Goal: Task Accomplishment & Management: Manage account settings

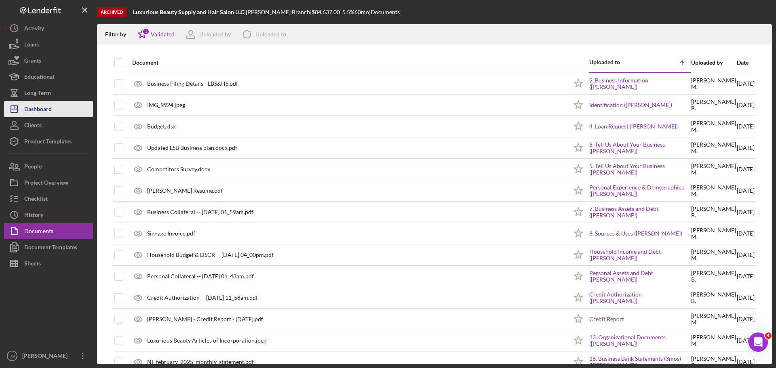
click at [40, 109] on div "Dashboard" at bounding box center [37, 110] width 27 height 18
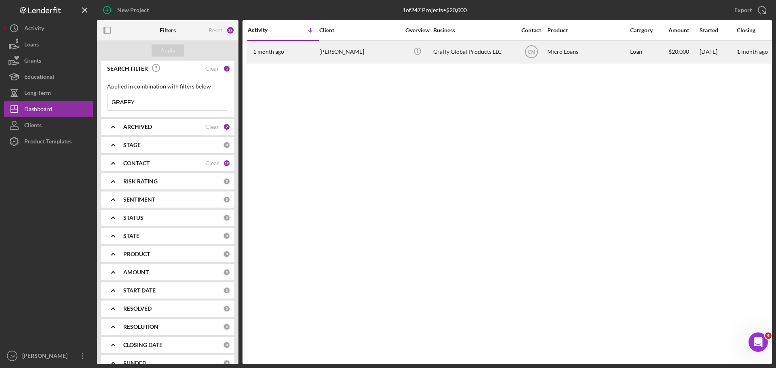
click at [358, 55] on div "[PERSON_NAME]" at bounding box center [359, 51] width 81 height 21
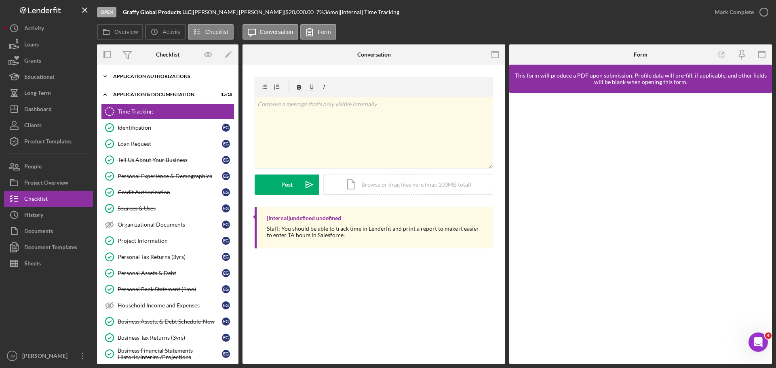
click at [105, 75] on icon "Icon/Expander" at bounding box center [105, 76] width 16 height 16
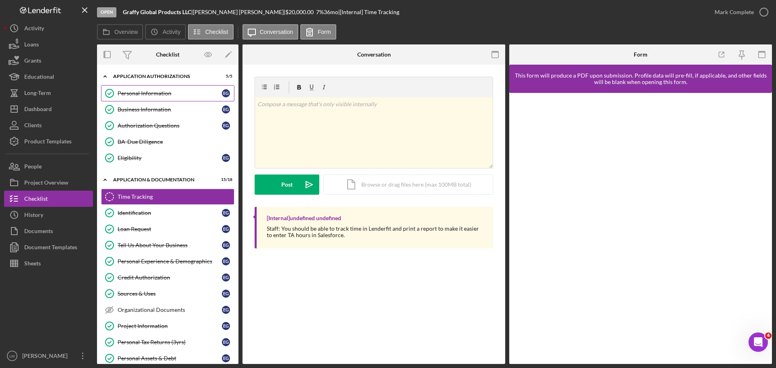
click at [156, 91] on div "Personal Information" at bounding box center [170, 93] width 104 height 6
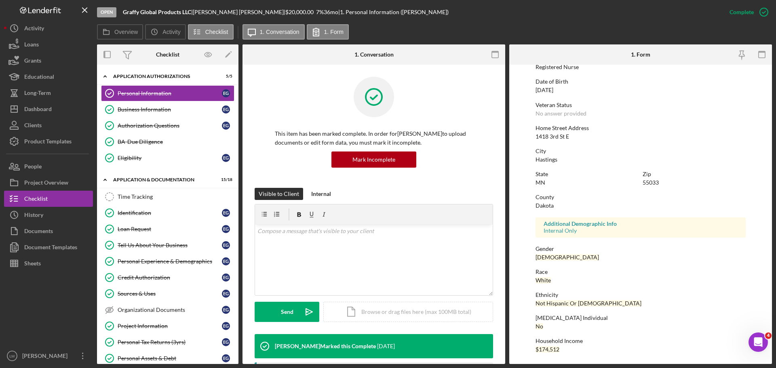
scroll to position [78, 0]
click at [164, 128] on div "Authorization Questions" at bounding box center [170, 125] width 104 height 6
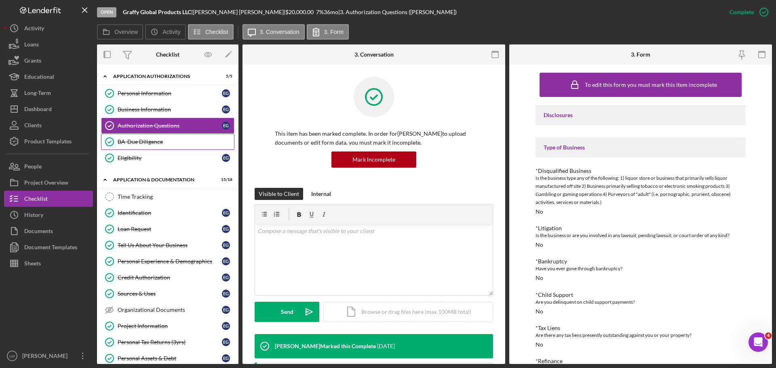
click at [156, 141] on div "BA-Due Diligence" at bounding box center [176, 142] width 116 height 6
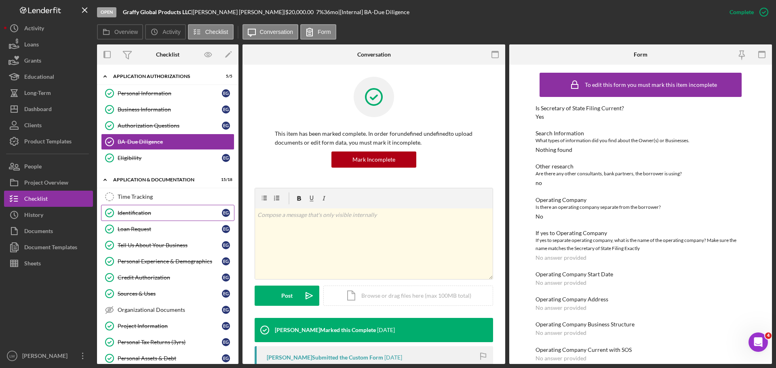
click at [144, 209] on link "Identification Identification E G" at bounding box center [167, 213] width 133 height 16
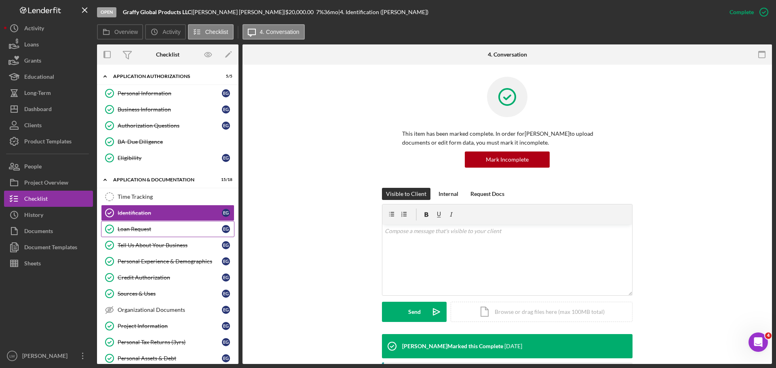
click at [136, 227] on div "Loan Request" at bounding box center [170, 229] width 104 height 6
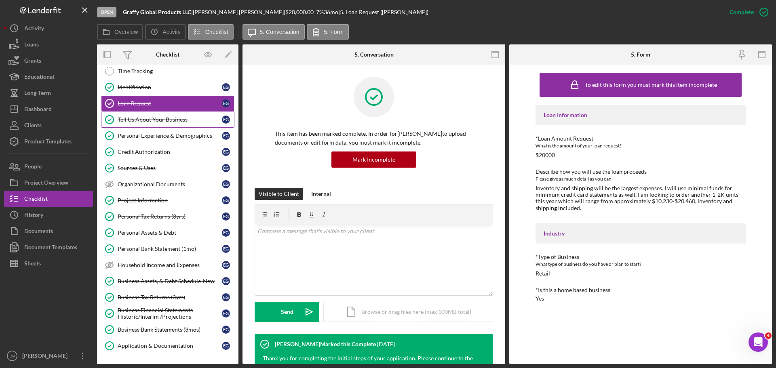
scroll to position [178, 0]
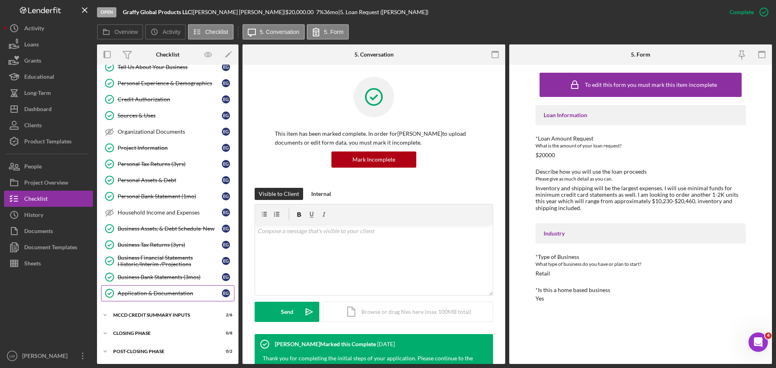
click at [139, 294] on div "Application & Documentation" at bounding box center [170, 293] width 104 height 6
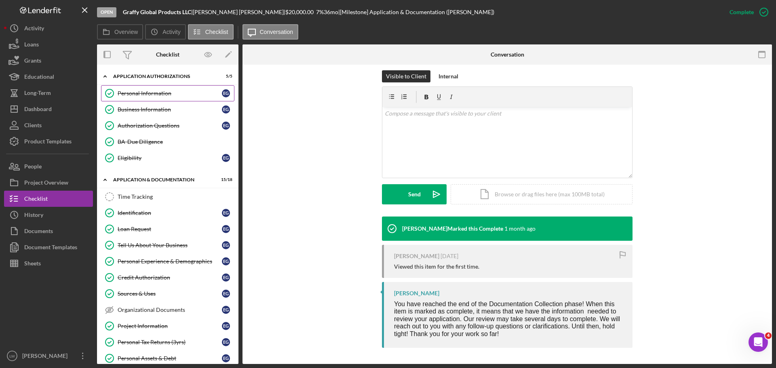
click at [131, 89] on link "Personal Information Personal Information E G" at bounding box center [167, 93] width 133 height 16
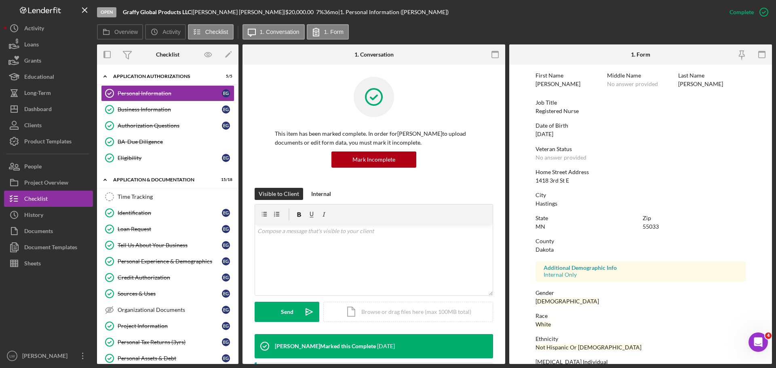
scroll to position [78, 0]
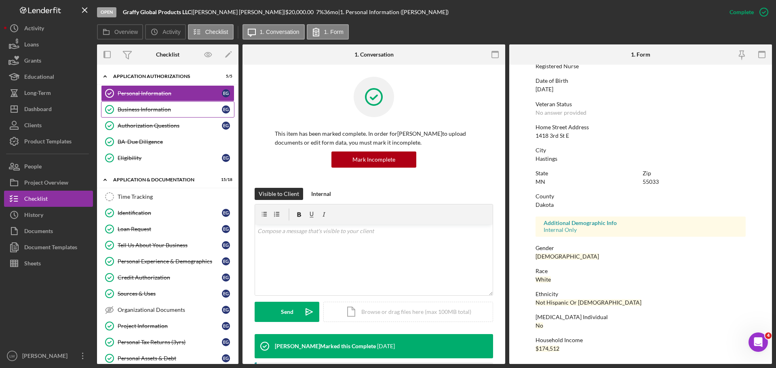
click at [161, 107] on div "Business Information" at bounding box center [170, 109] width 104 height 6
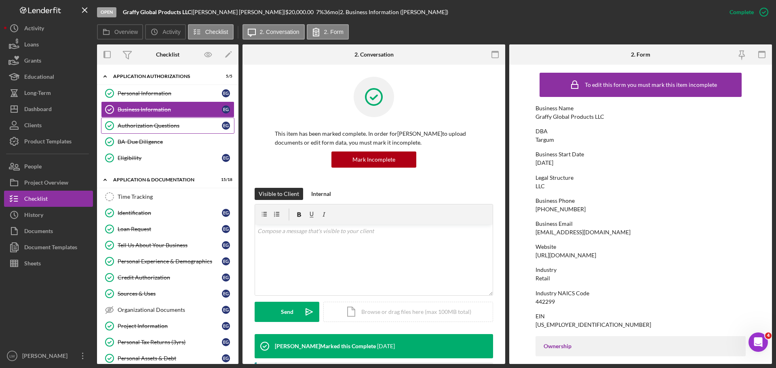
click at [164, 124] on div "Authorization Questions" at bounding box center [170, 125] width 104 height 6
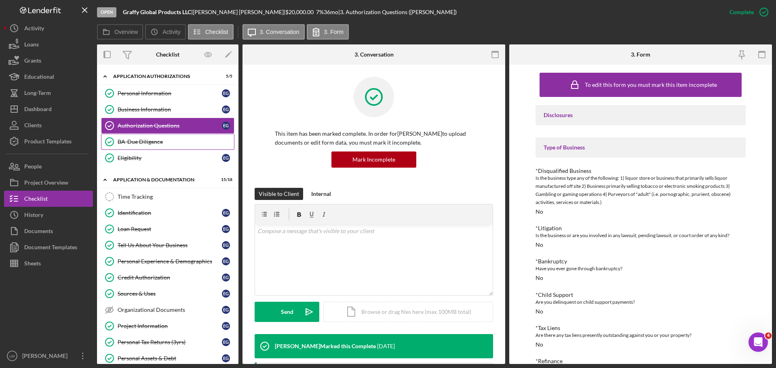
click at [160, 141] on div "BA-Due Diligence" at bounding box center [176, 142] width 116 height 6
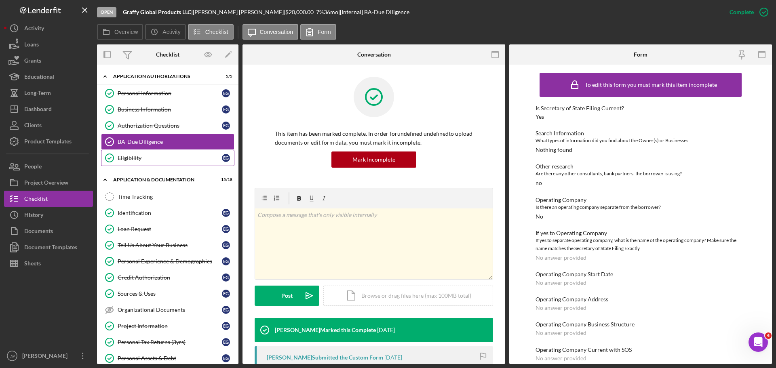
click at [133, 160] on div "Eligibility" at bounding box center [170, 158] width 104 height 6
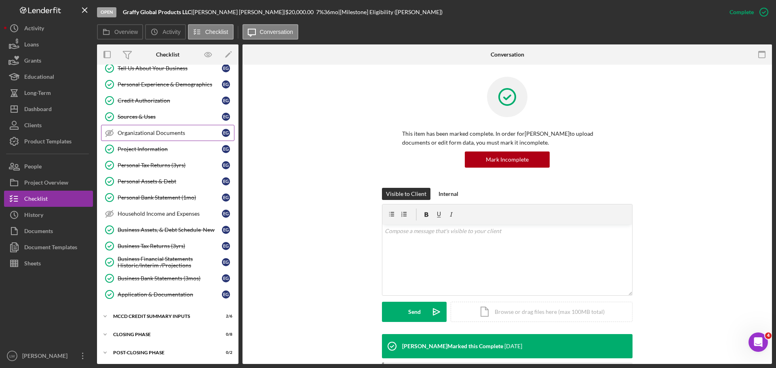
scroll to position [178, 0]
click at [107, 312] on icon "Icon/Expander" at bounding box center [105, 315] width 16 height 16
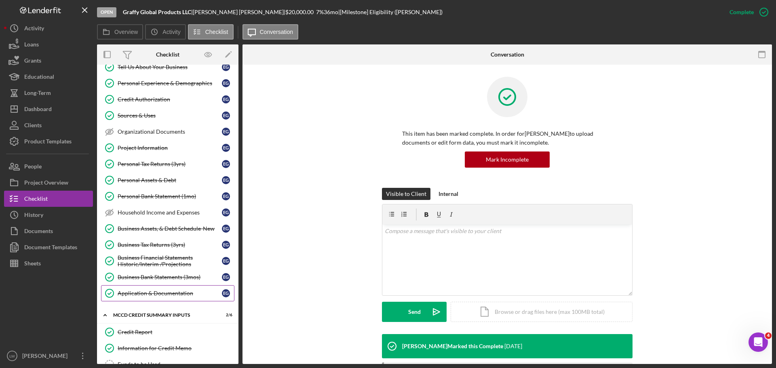
scroll to position [219, 0]
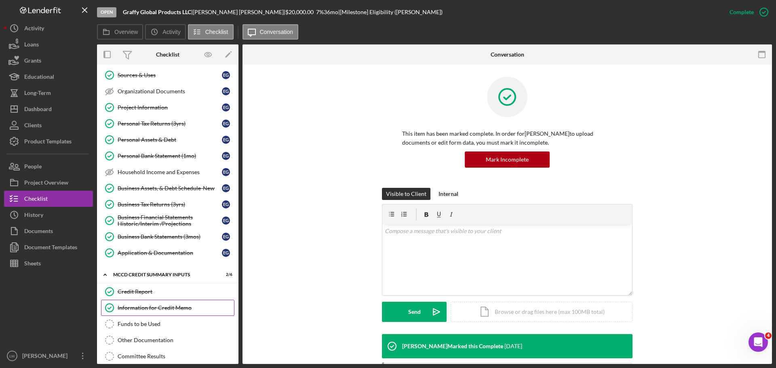
click at [174, 305] on div "Information for Credit Memo" at bounding box center [176, 308] width 116 height 6
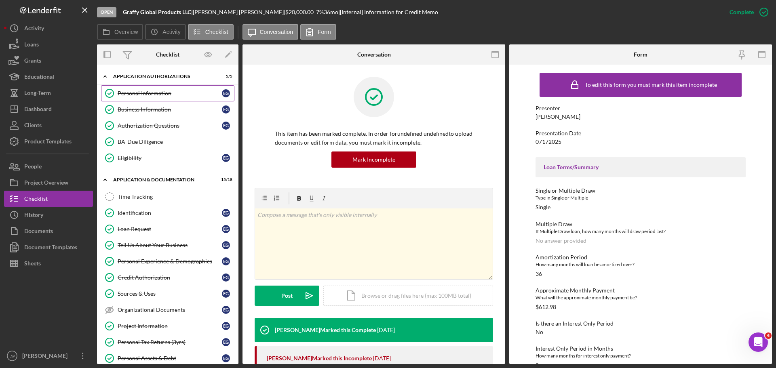
click at [151, 90] on div "Personal Information" at bounding box center [170, 93] width 104 height 6
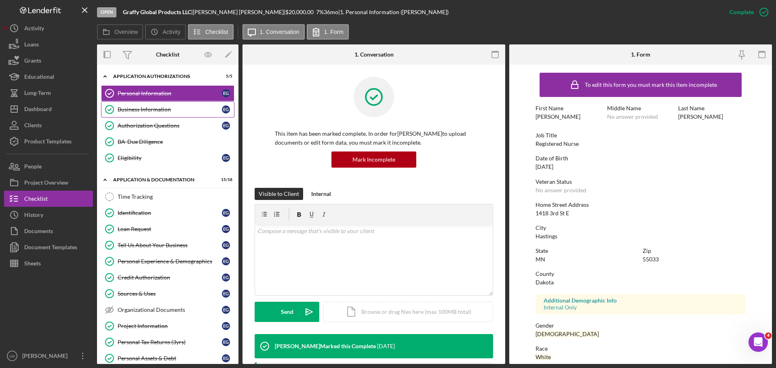
click at [149, 106] on div "Business Information" at bounding box center [170, 109] width 104 height 6
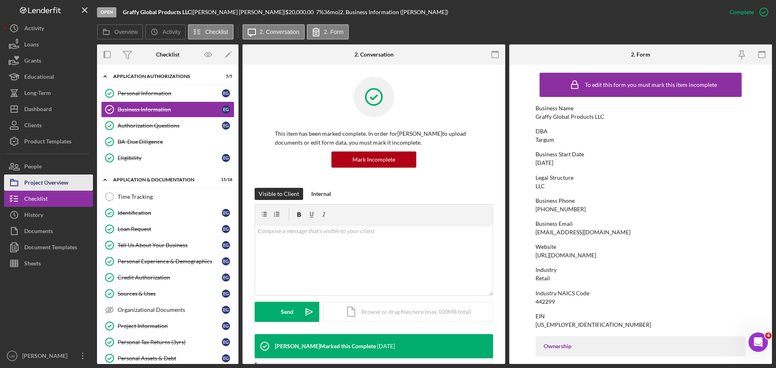
click at [46, 182] on div "Project Overview" at bounding box center [46, 184] width 44 height 18
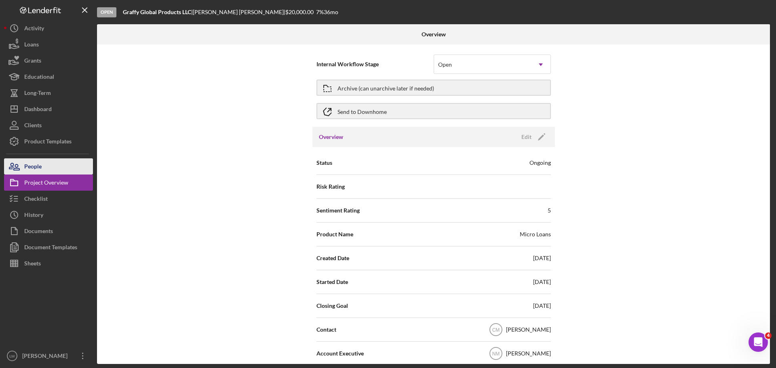
click at [41, 163] on div "People" at bounding box center [32, 167] width 17 height 18
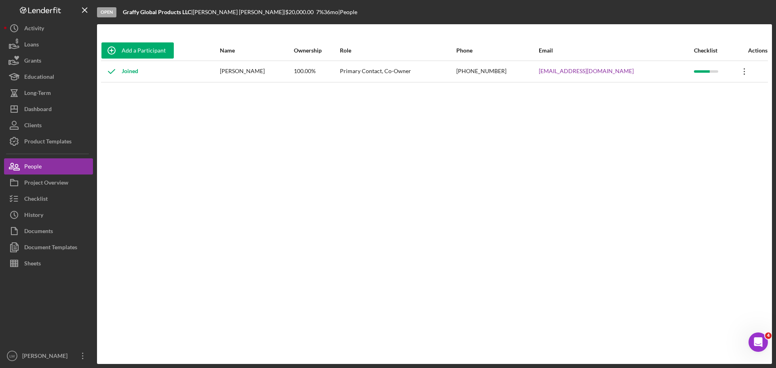
click at [742, 69] on icon "Icon/Overflow" at bounding box center [744, 71] width 20 height 20
